Goal: Check status

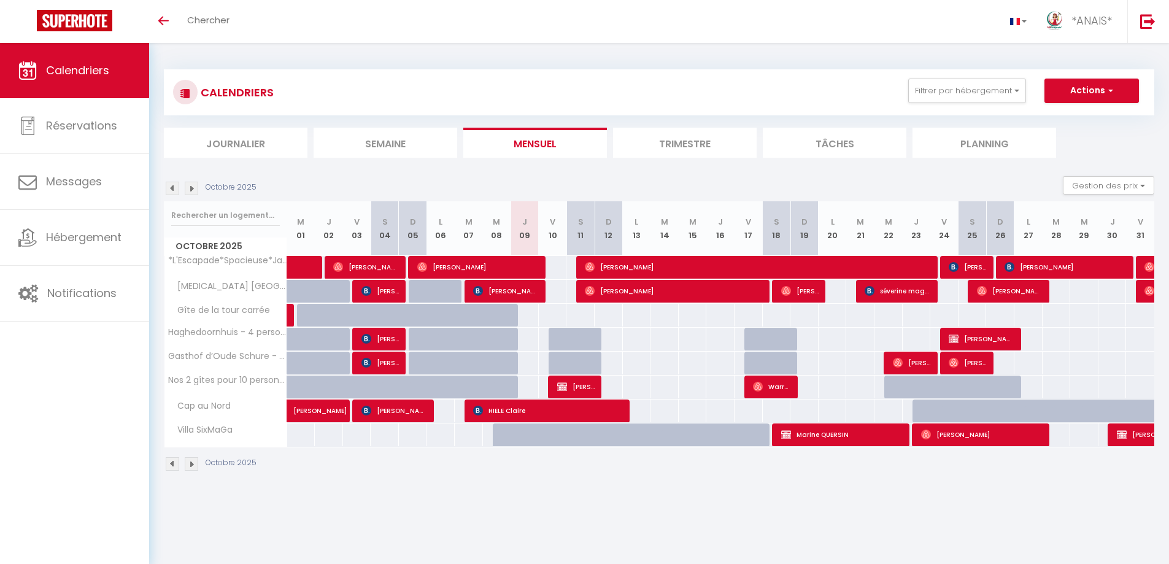
select select
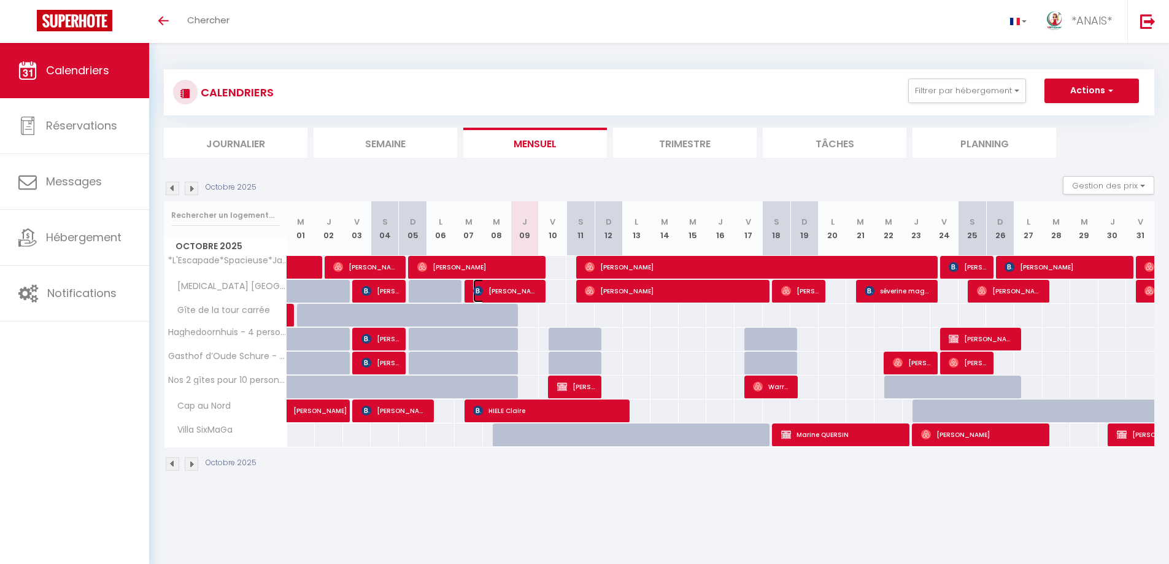
click at [497, 294] on span "[PERSON_NAME]" at bounding box center [506, 290] width 66 height 23
select select "OK"
select select "KO"
select select "1"
select select "0"
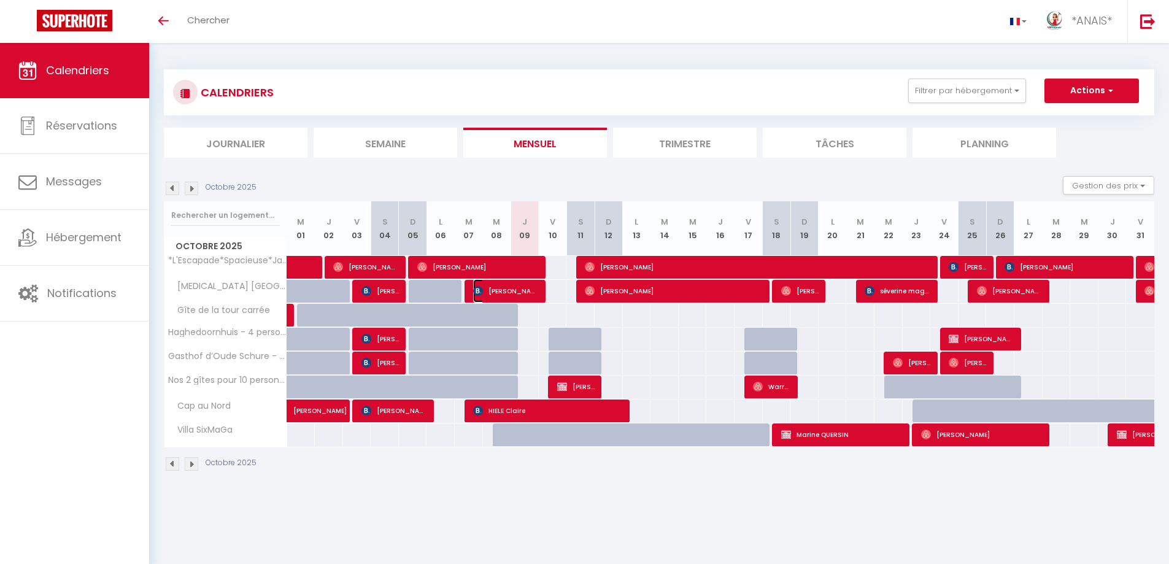
select select "1"
select select
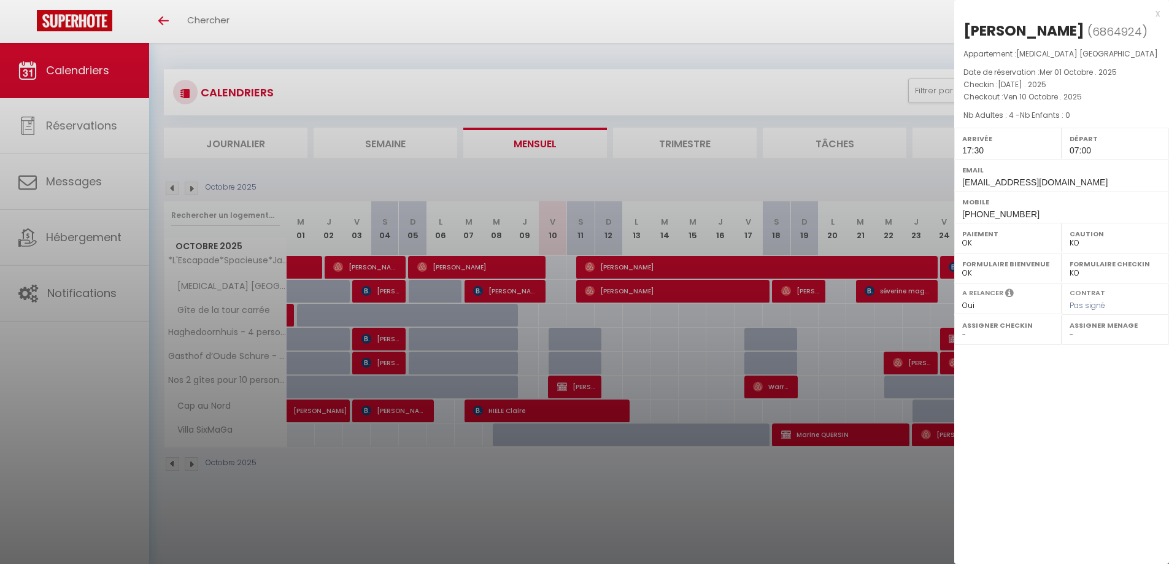
click at [495, 267] on div at bounding box center [584, 282] width 1169 height 564
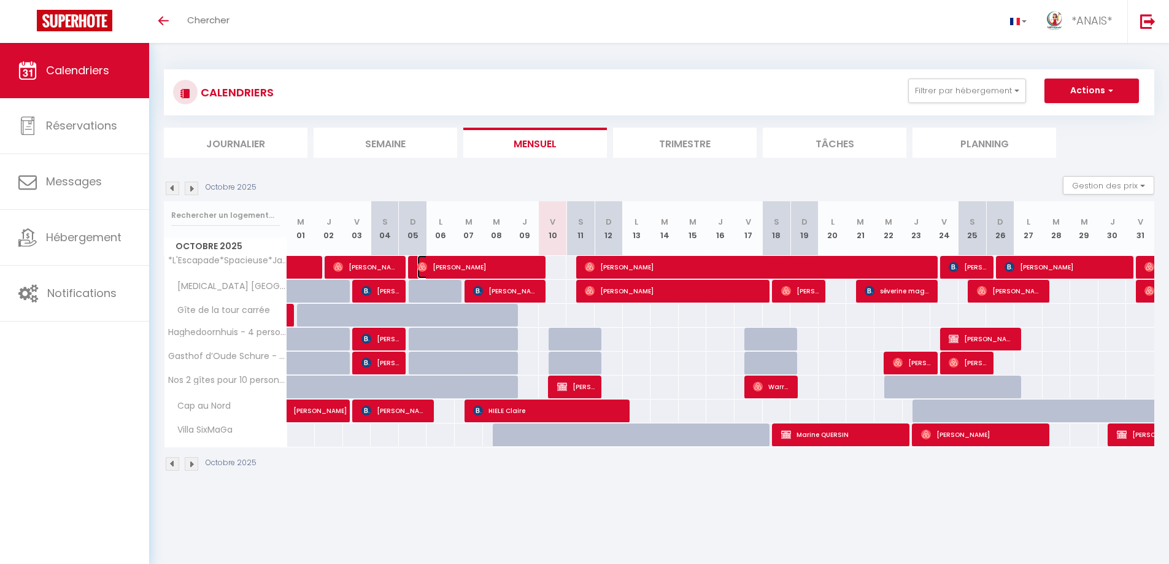
click at [495, 267] on span "[PERSON_NAME]" at bounding box center [478, 266] width 122 height 23
select select "OK"
select select "10070"
